Goal: Task Accomplishment & Management: Complete application form

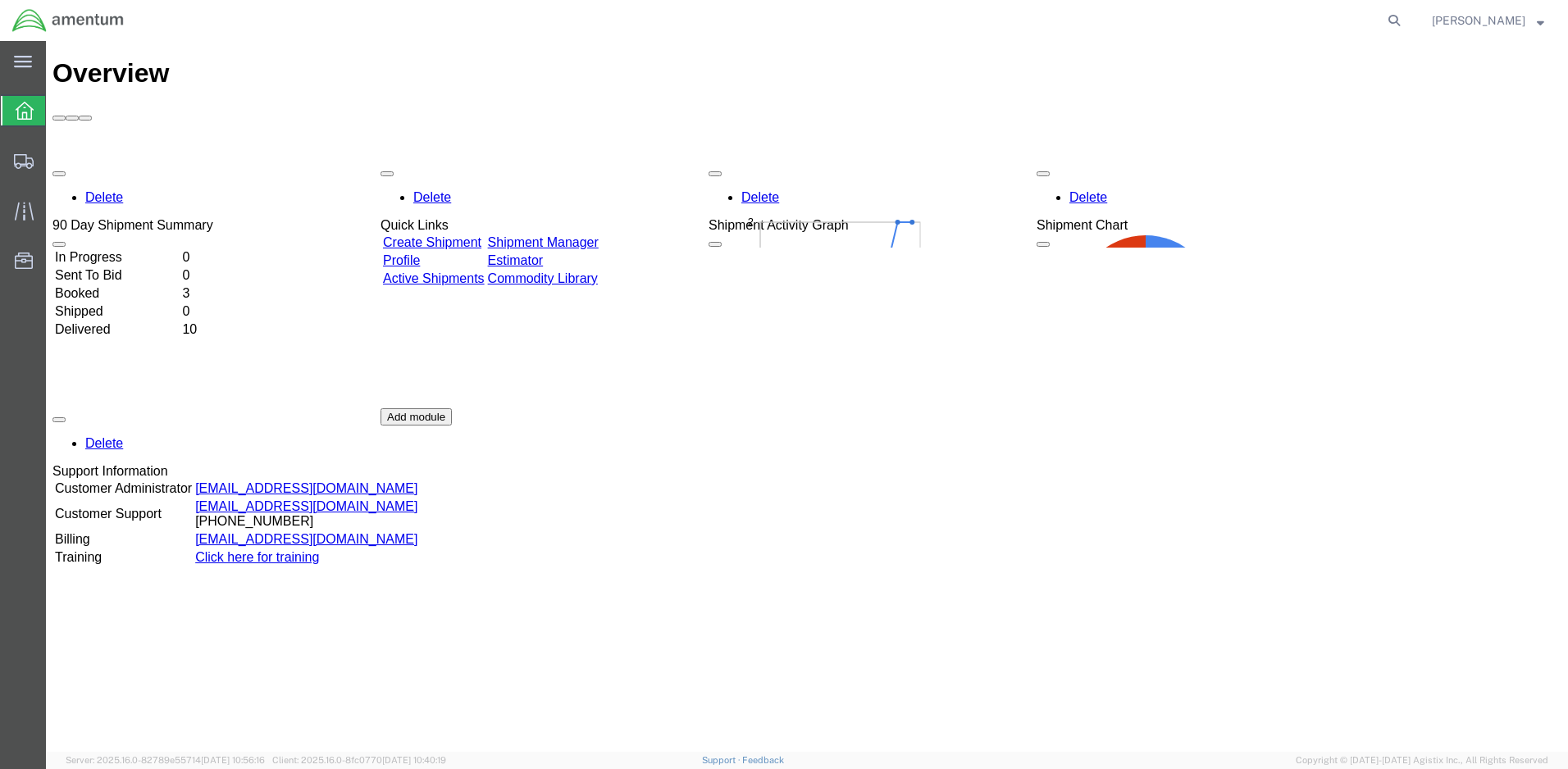
click at [481, 235] on link "Create Shipment" at bounding box center [432, 242] width 98 height 14
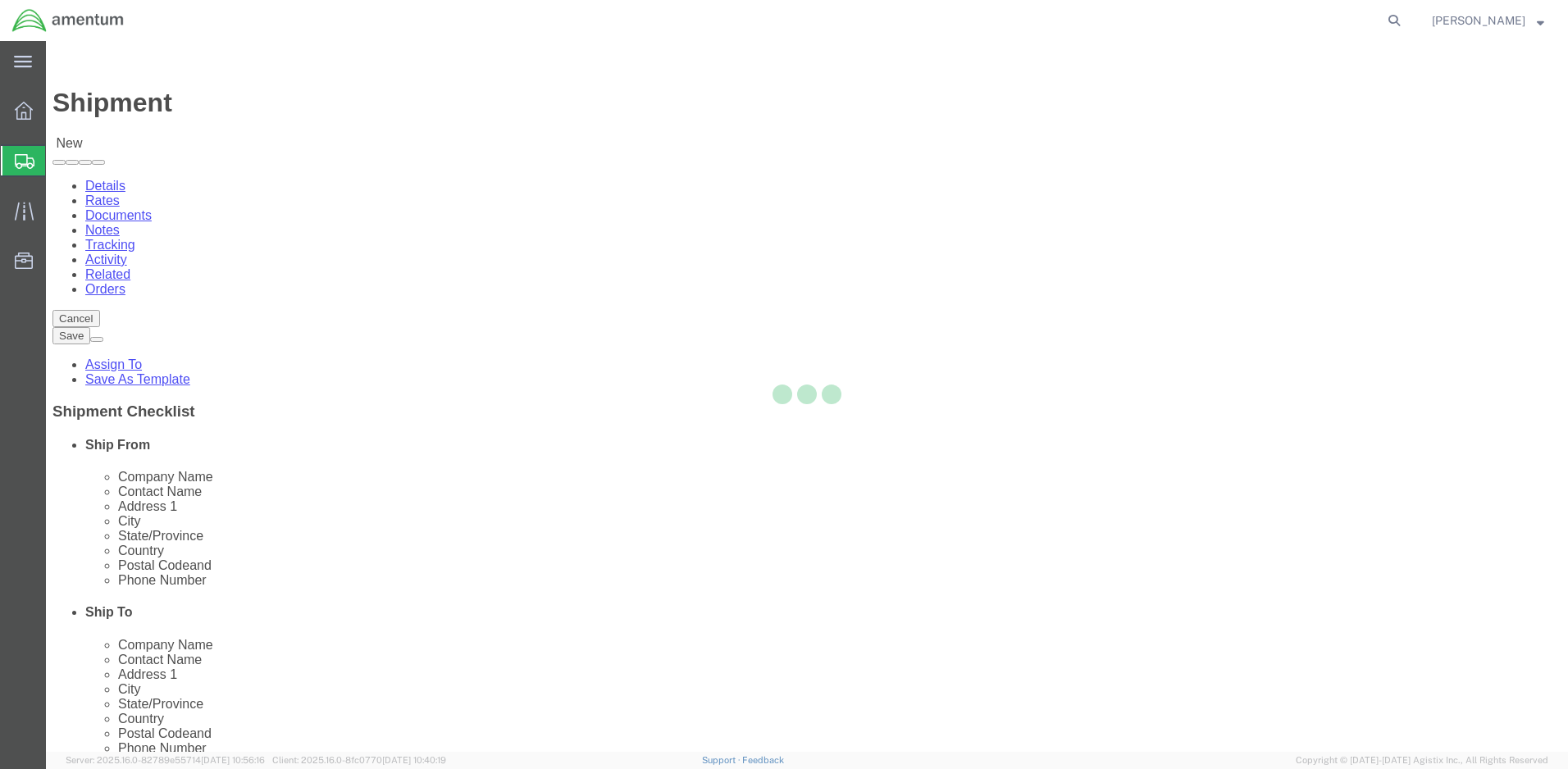
select select
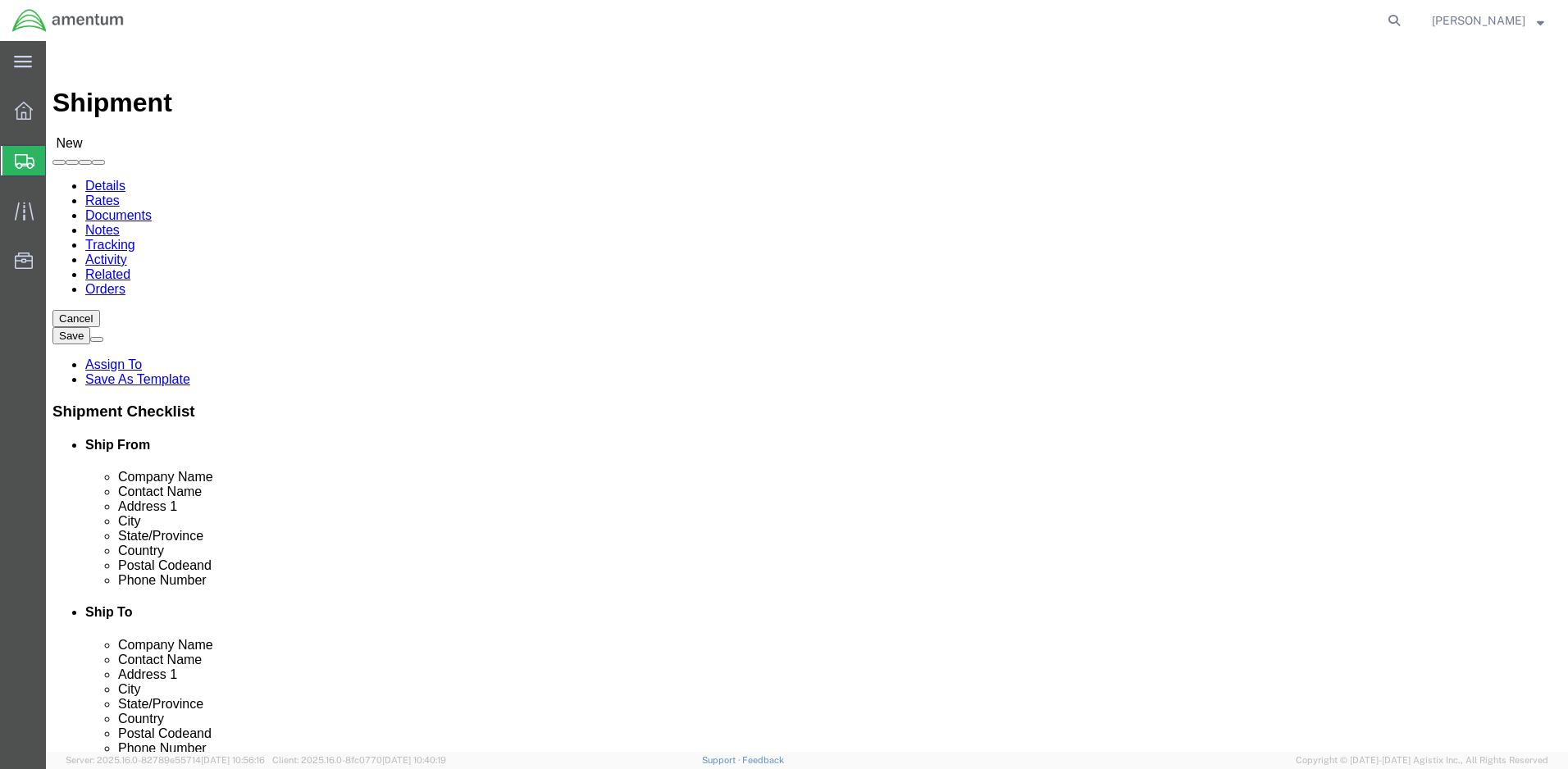
click input "text"
type input "[PERSON_NAME]"
click p "- Amentum - ([PERSON_NAME]) Bldg P2050 [PERSON_NAME][GEOGRAPHIC_DATA]"
select select
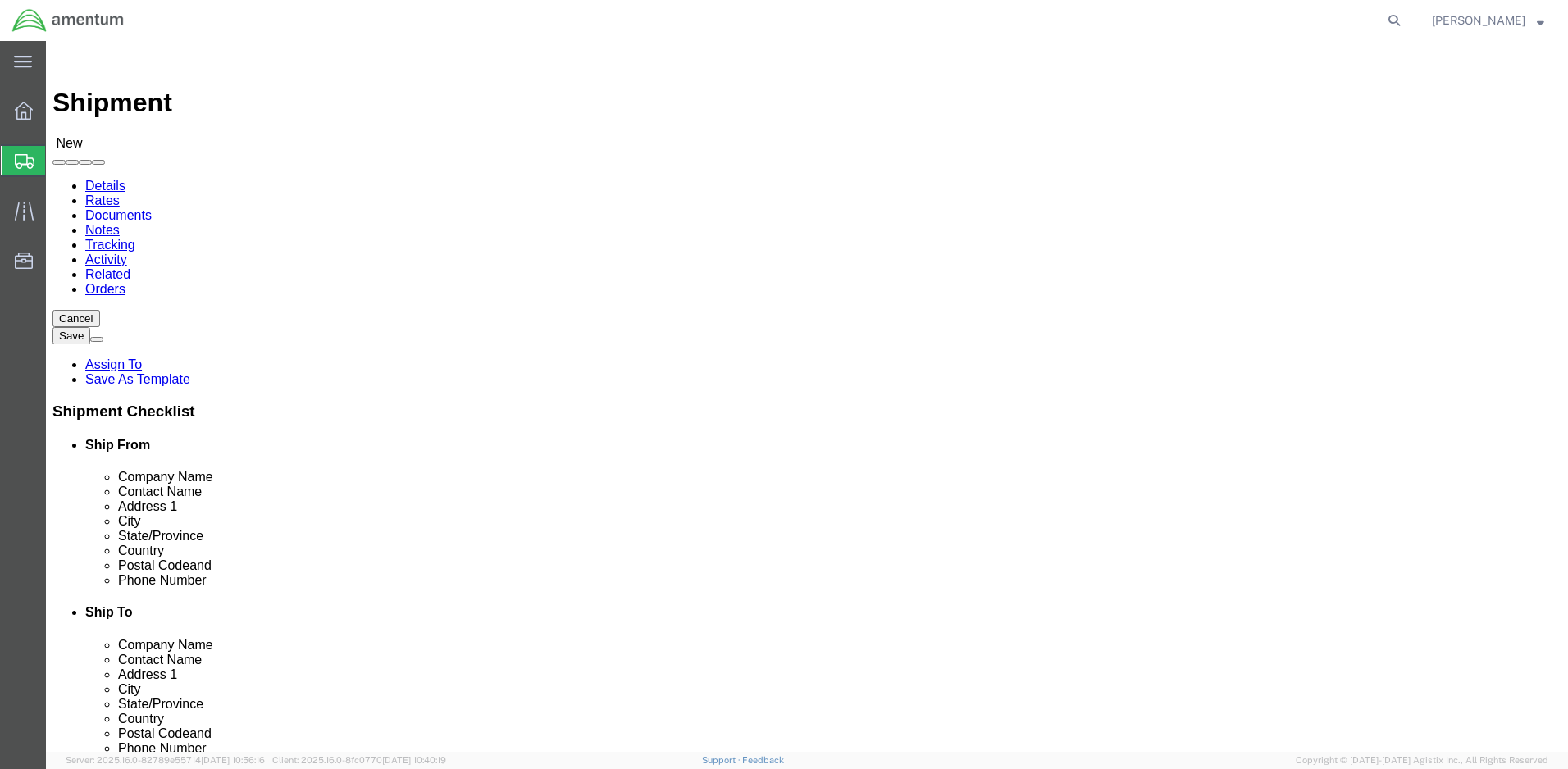
type input "Amentum"
type input "[PERSON_NAME]"
type input "Bldg P2050 [PERSON_NAME][GEOGRAPHIC_DATA]"
type input "Fort Drum"
select select "NY"
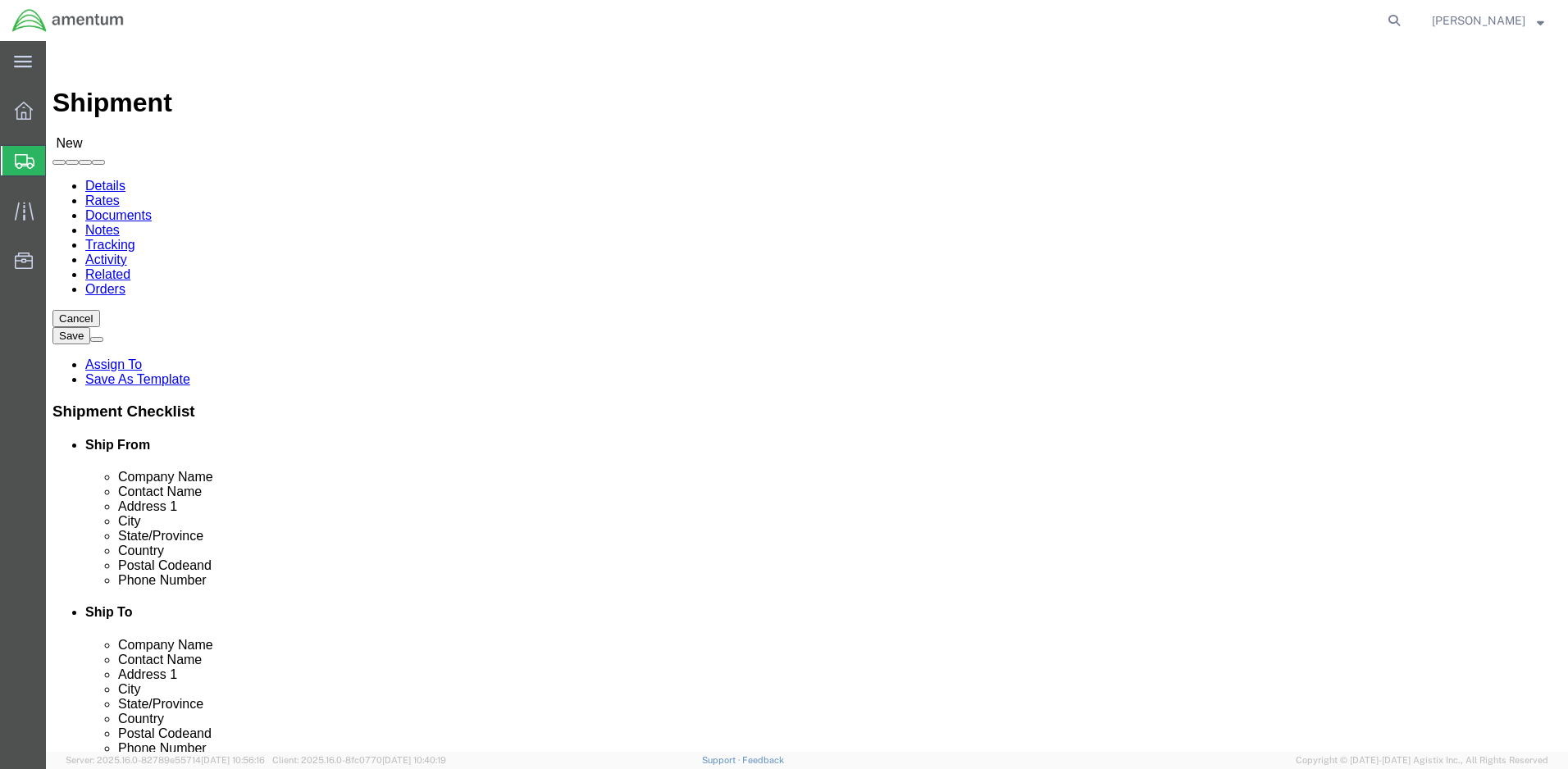
type input "13602"
type input "[PHONE_NUMBER]"
type input "[PERSON_NAME][EMAIL_ADDRESS][DOMAIN_NAME]"
checkbox input "true"
type input "[PERSON_NAME]"
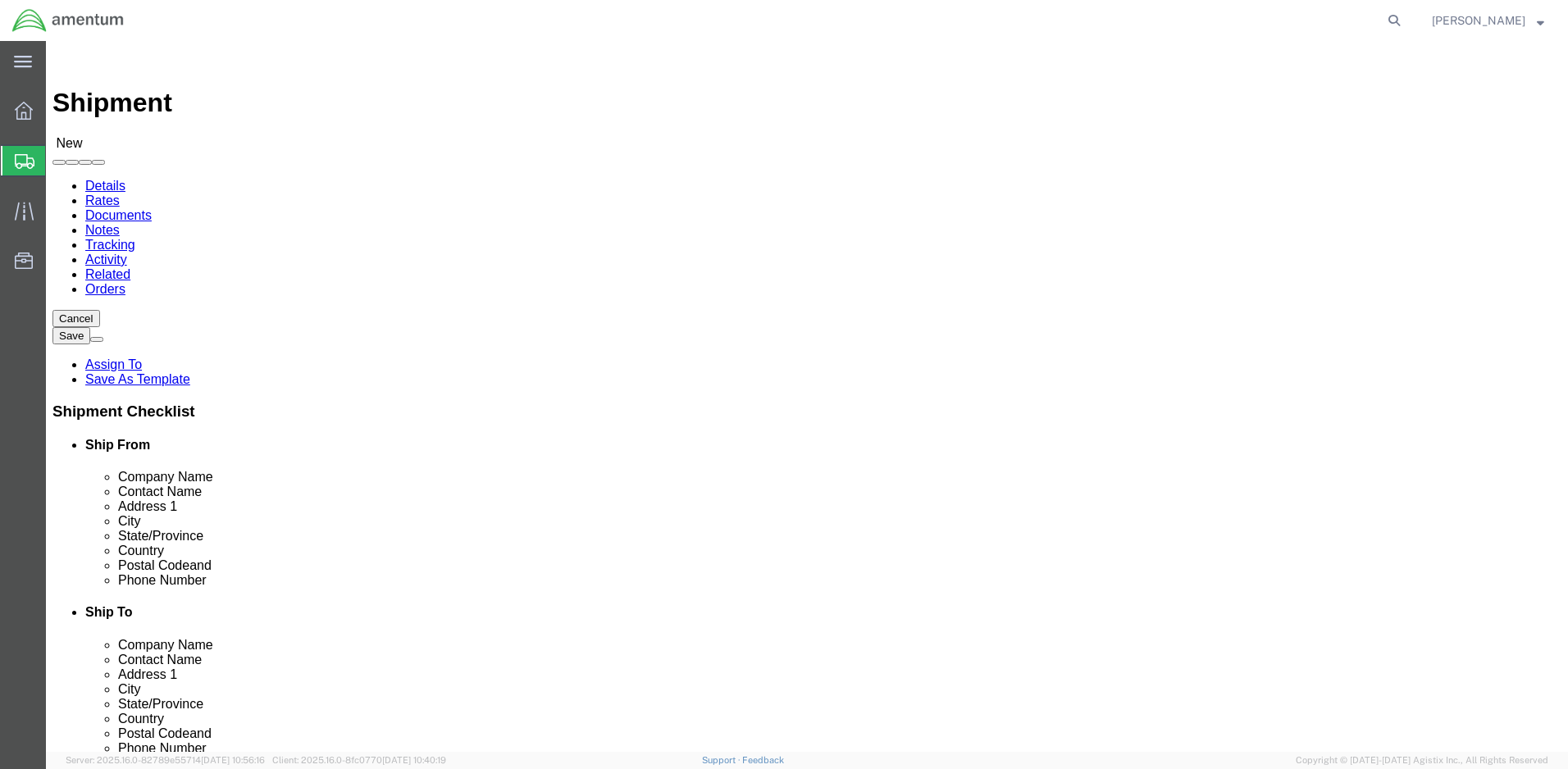
drag, startPoint x: 412, startPoint y: 582, endPoint x: 164, endPoint y: 582, distance: 247.6
click div "Email [PERSON_NAME][EMAIL_ADDRESS][DOMAIN_NAME]"
drag, startPoint x: 312, startPoint y: 336, endPoint x: 153, endPoint y: 325, distance: 159.5
click div "Location My Profile Location [PHONE_NUMBER] [PHONE_NUMBER] [PHONE_NUMBER] [PHON…"
checkbox input "false"
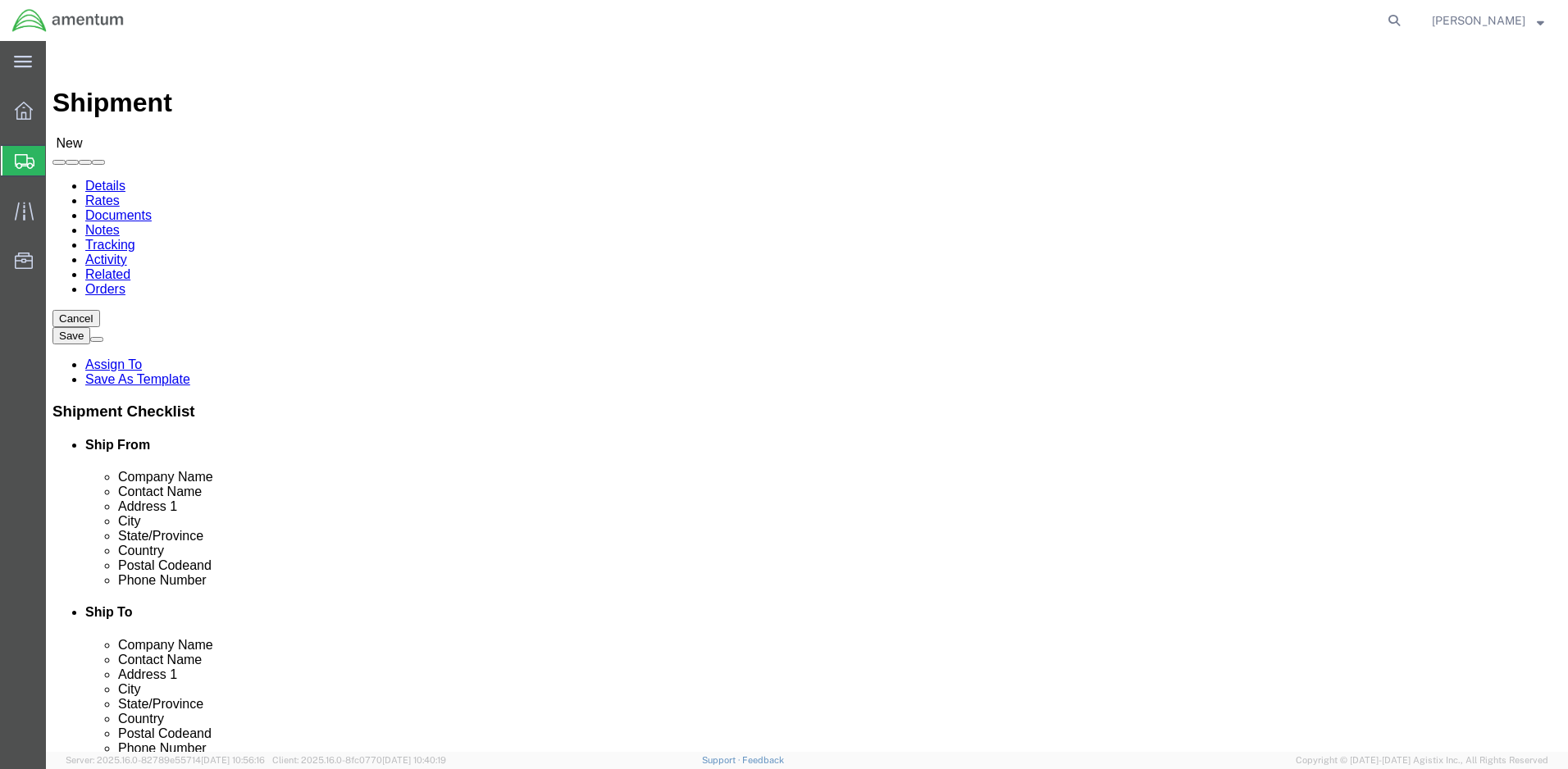
type input "R"
